Goal: Register for event/course

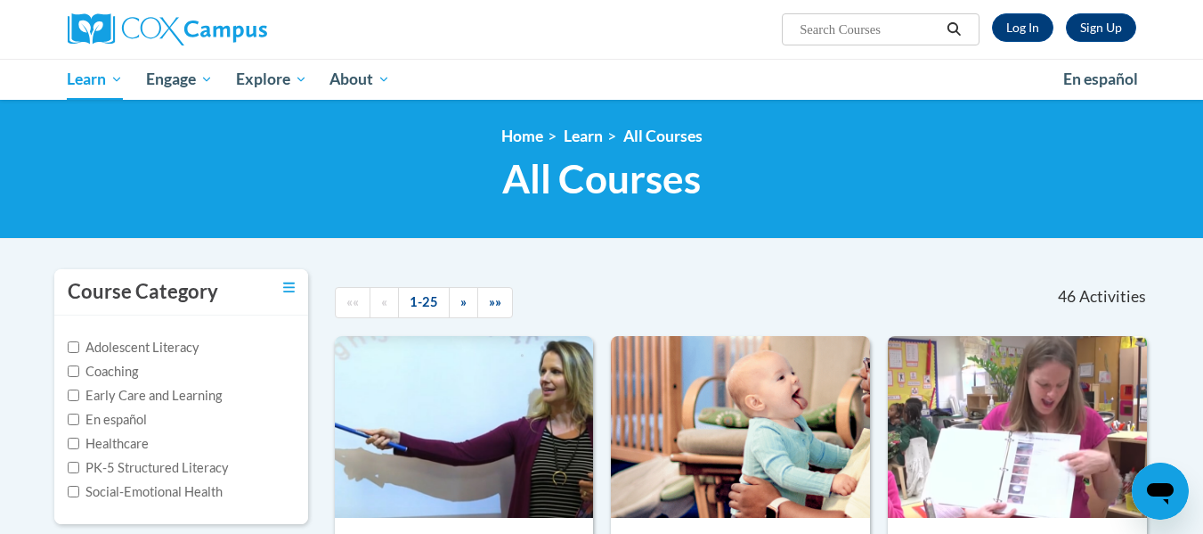
click at [860, 27] on input "Search..." at bounding box center [869, 29] width 143 height 21
type input "early literacy"
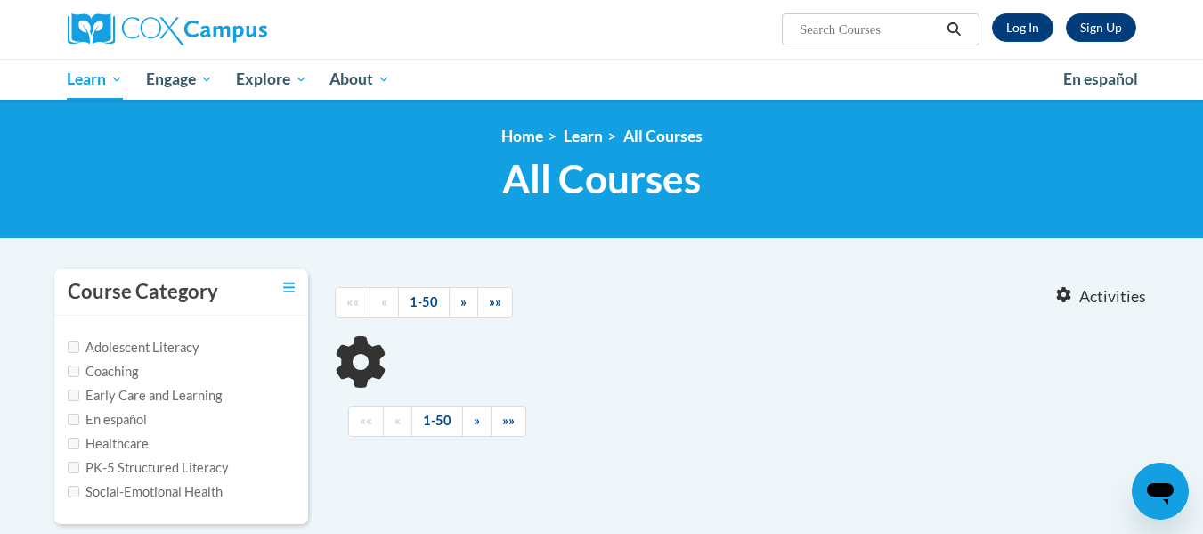
type input "early literacy"
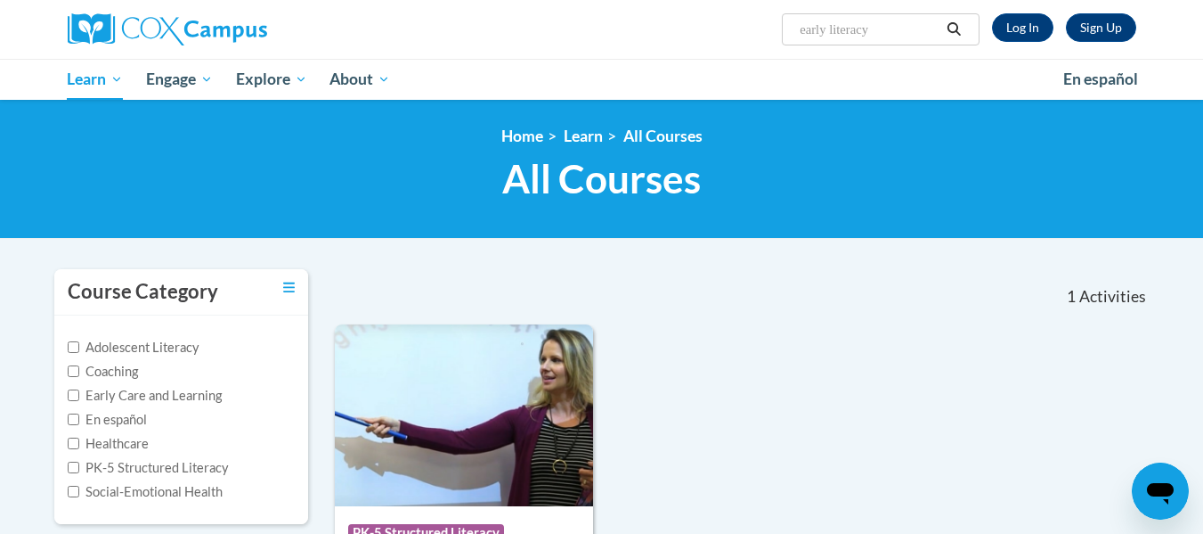
click at [887, 342] on div "Course Category: PK-5 Structured Literacy 0.2 CEUs 2 Training Hours COURSE Earl…" at bounding box center [742, 520] width 815 height 392
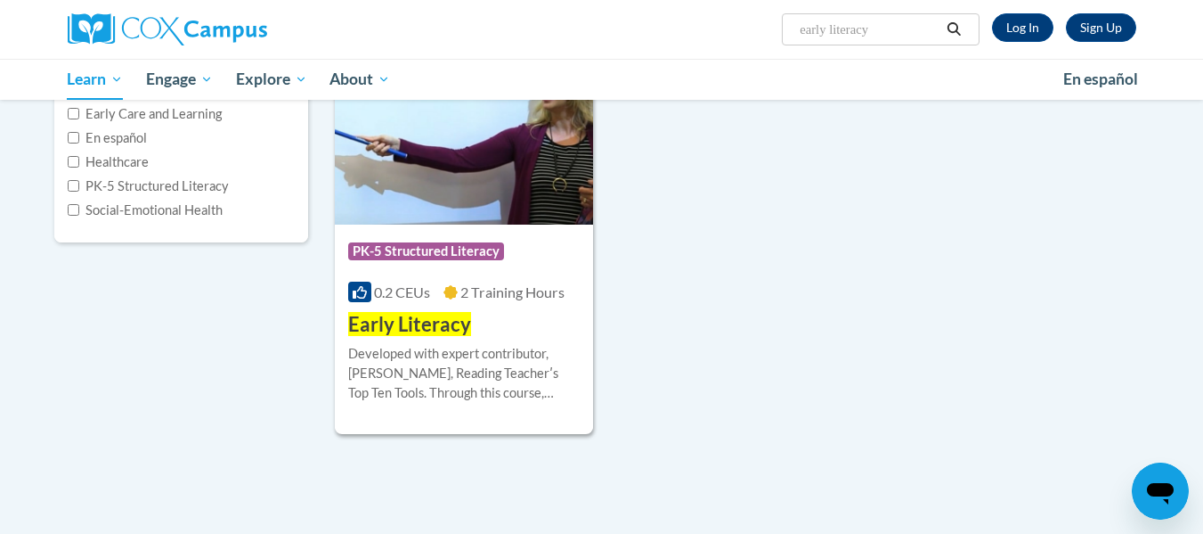
scroll to position [285, 0]
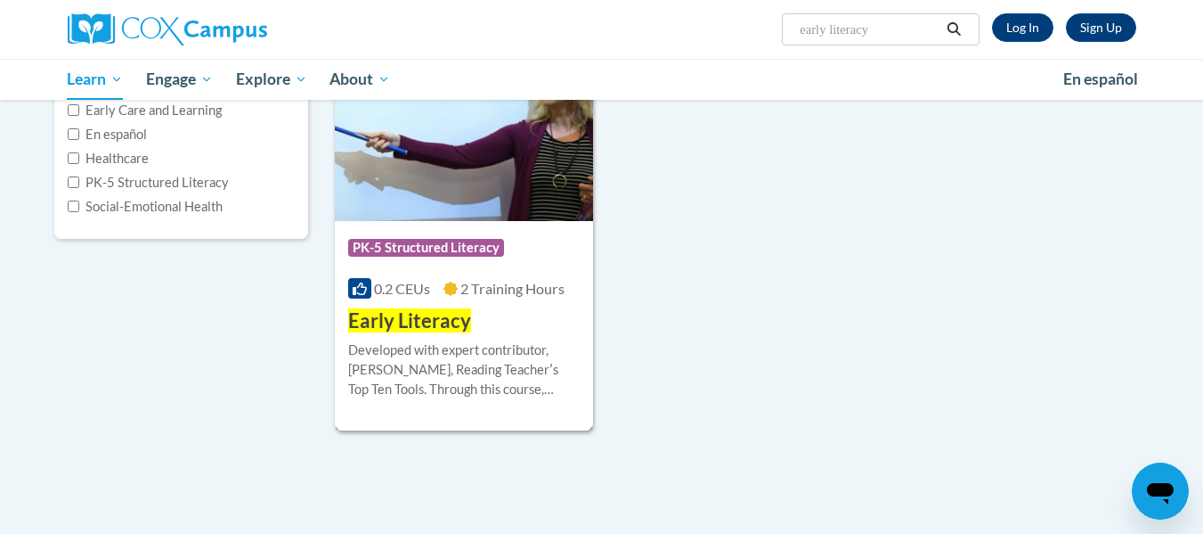
click at [469, 303] on div "Course Category: PK-5 Structured Literacy 0.2 CEUs 2 Training Hours COURSE Earl…" at bounding box center [464, 278] width 259 height 114
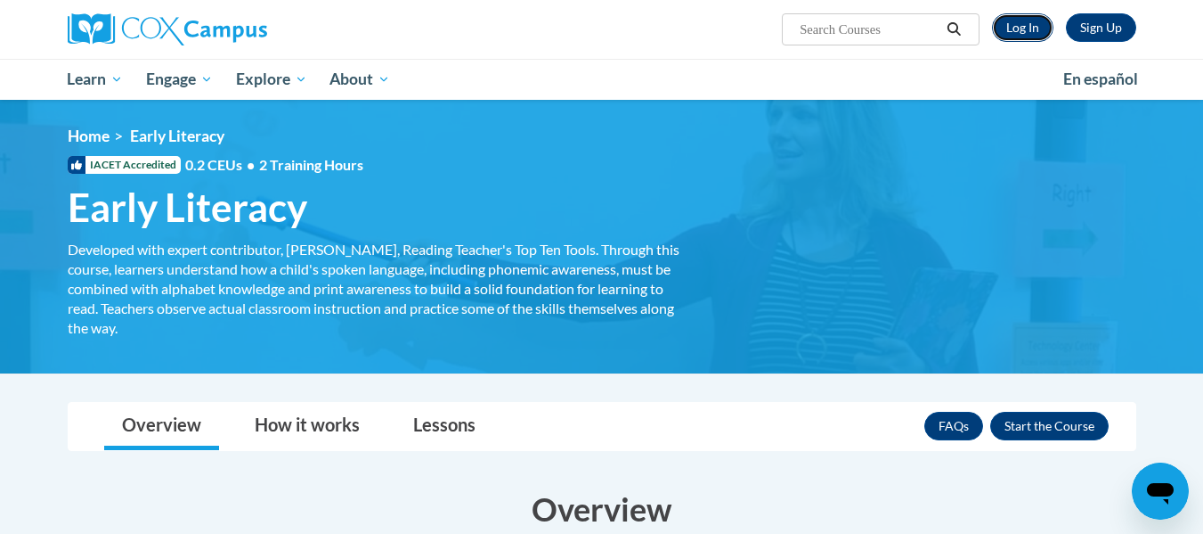
click at [1024, 22] on link "Log In" at bounding box center [1022, 27] width 61 height 29
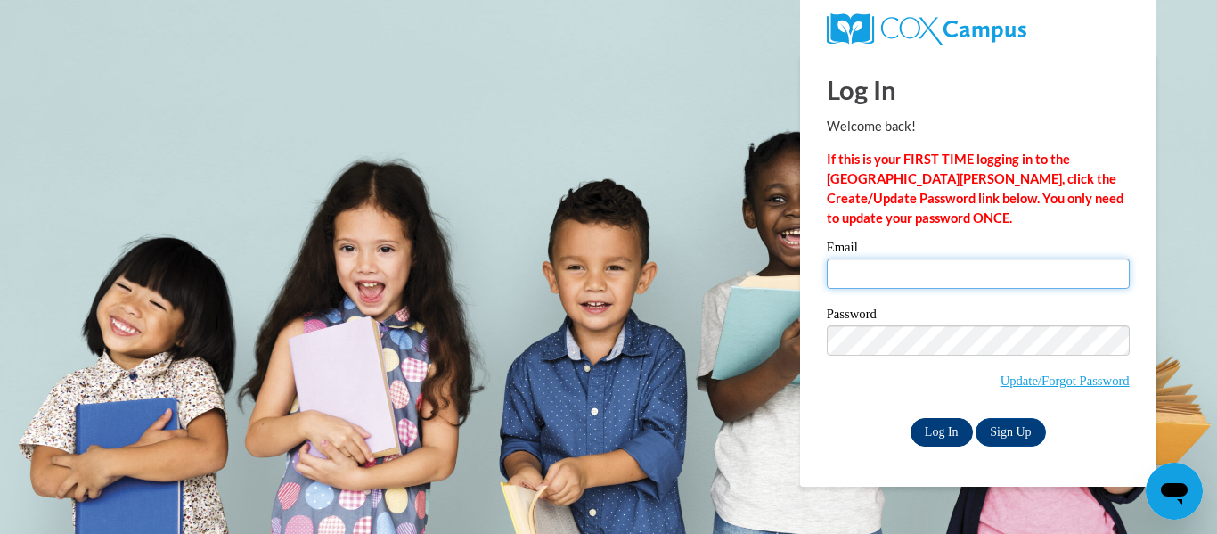
type input "arnika.sutton@cowetacharteracademy.org"
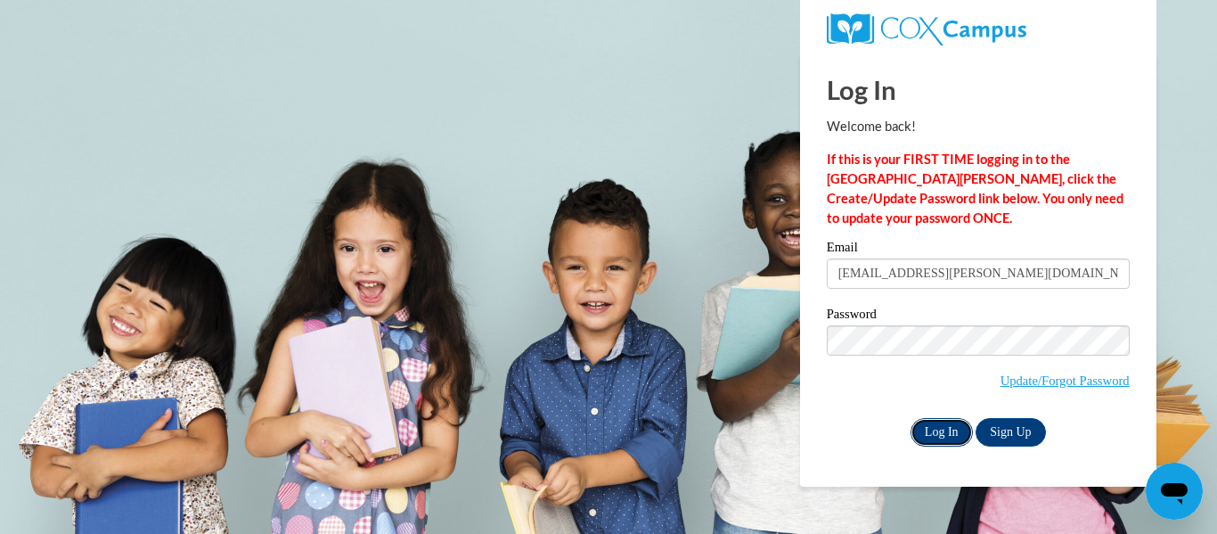
click at [934, 432] on input "Log In" at bounding box center [941, 432] width 62 height 29
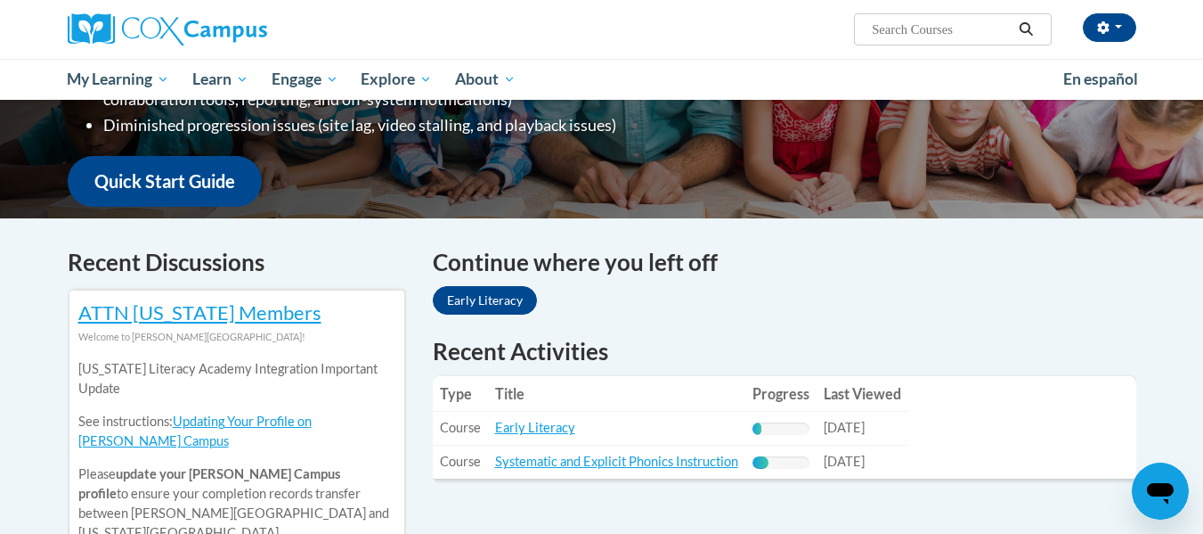
scroll to position [403, 0]
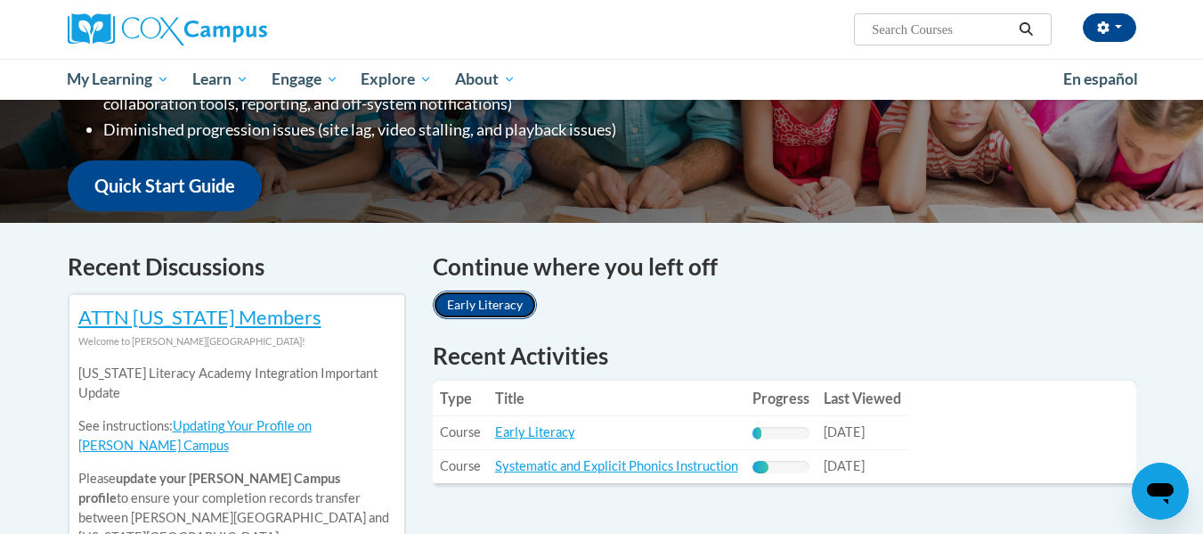
click at [507, 308] on link "Early Literacy" at bounding box center [485, 304] width 104 height 29
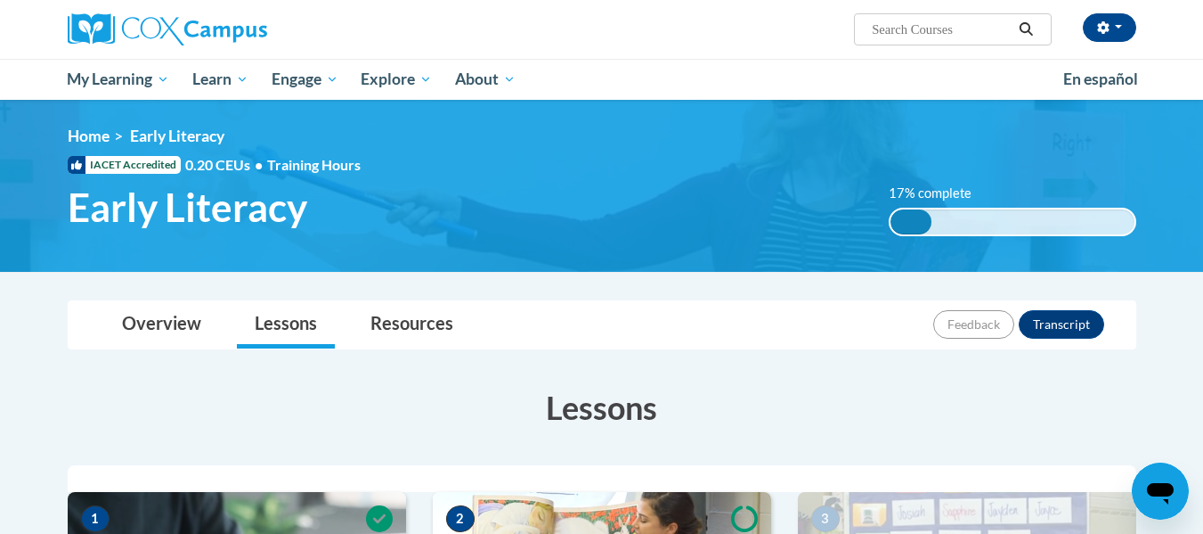
drag, startPoint x: 1202, startPoint y: 85, endPoint x: 1213, endPoint y: 88, distance: 12.1
click at [1203, 88] on html "[PERSON_NAME] ([GEOGRAPHIC_DATA]/New_York UTC-04:00) My Profile Inbox My Transc…" at bounding box center [601, 267] width 1203 height 534
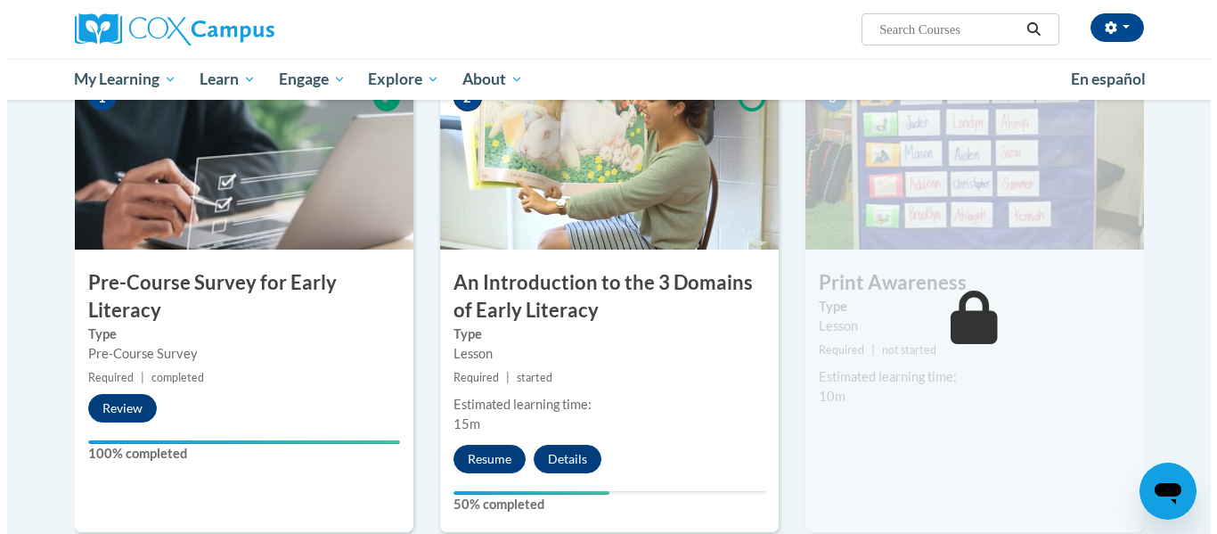
scroll to position [413, 0]
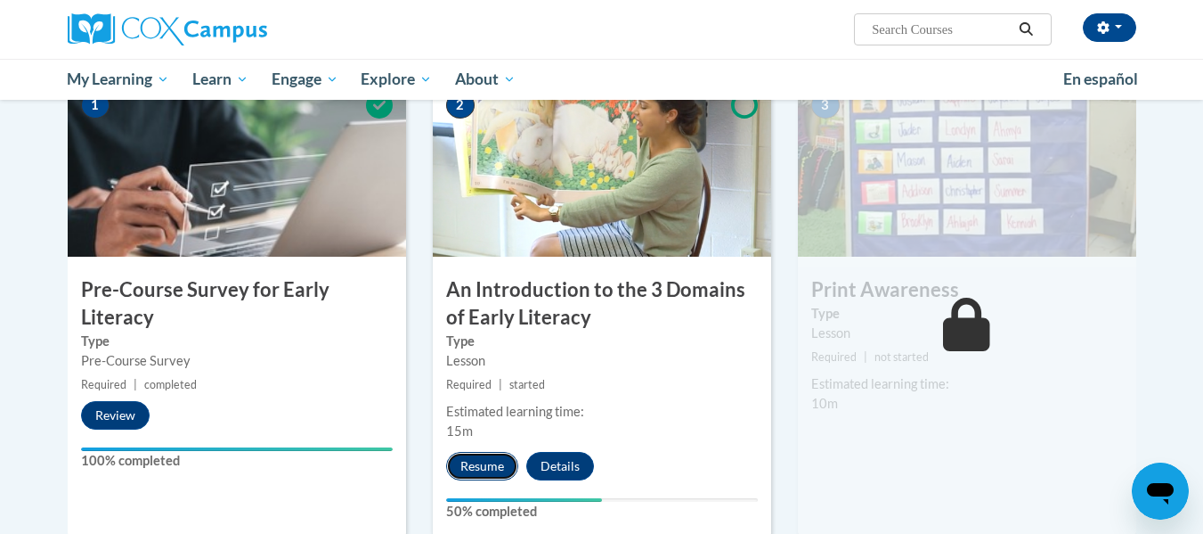
click at [470, 471] on button "Resume" at bounding box center [482, 466] width 72 height 29
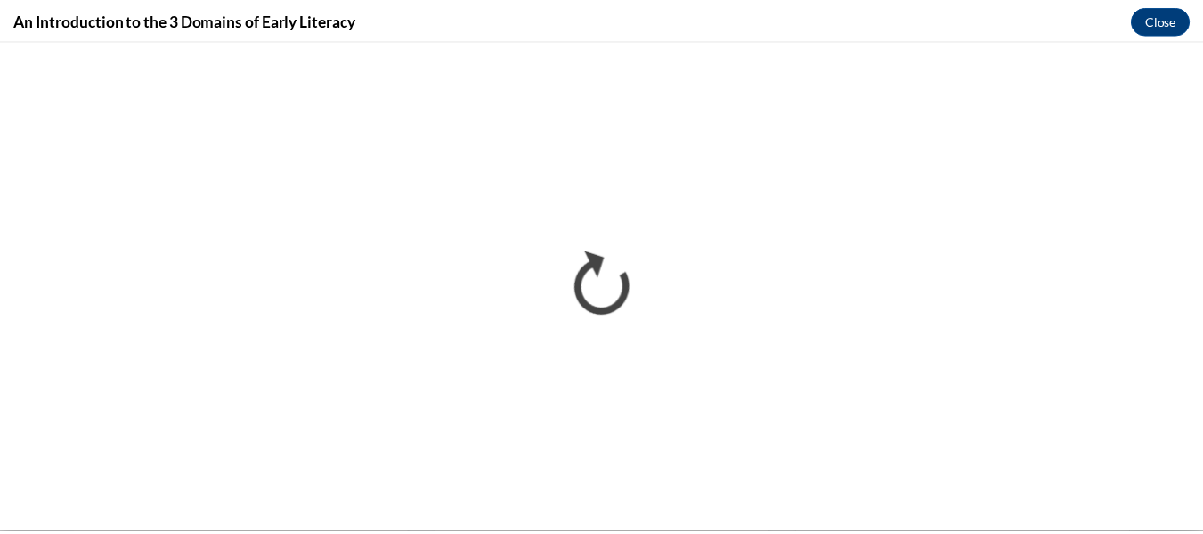
scroll to position [0, 0]
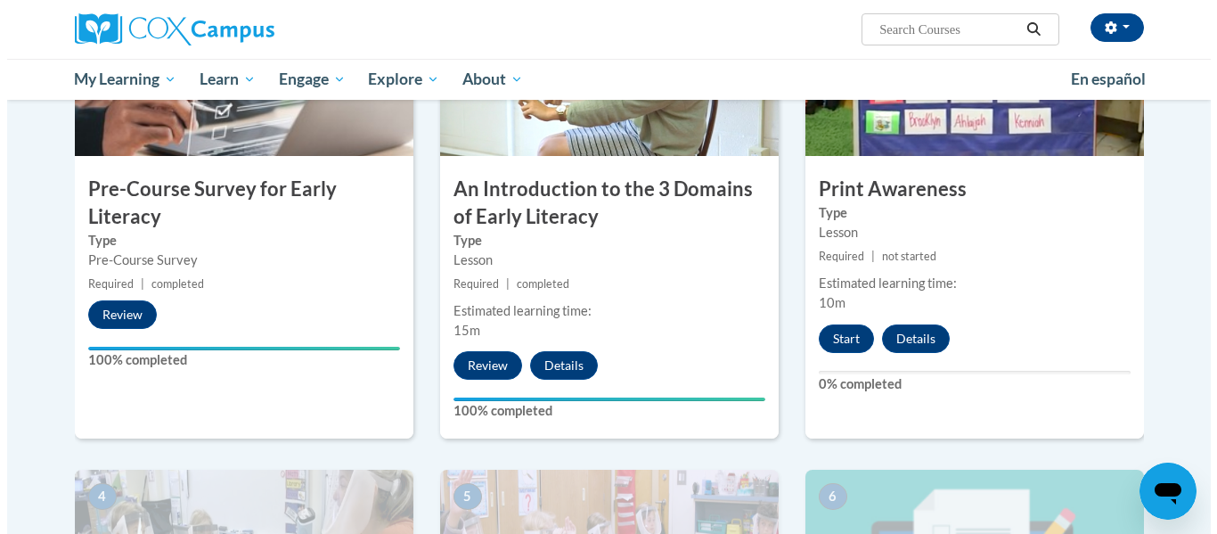
scroll to position [518, 0]
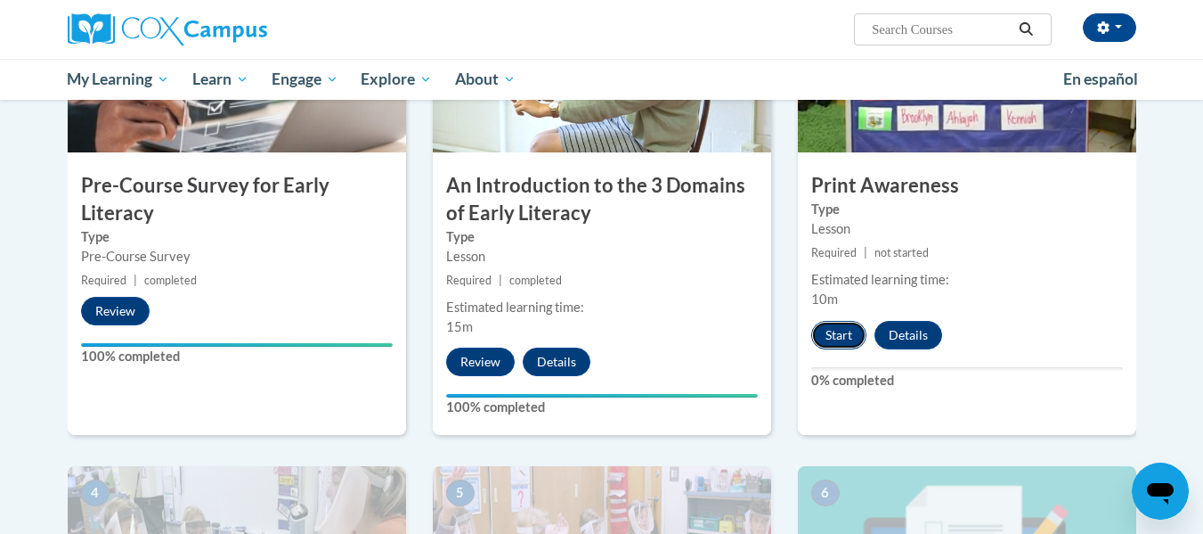
click at [842, 339] on button "Start" at bounding box center [839, 335] width 55 height 29
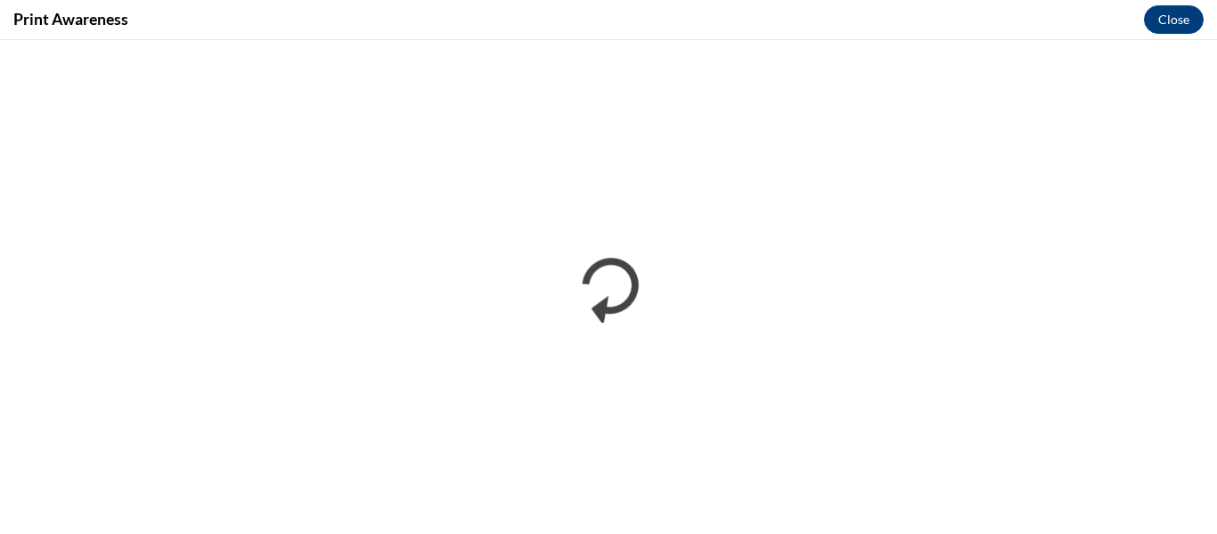
scroll to position [0, 0]
